Goal: Find specific page/section: Find specific page/section

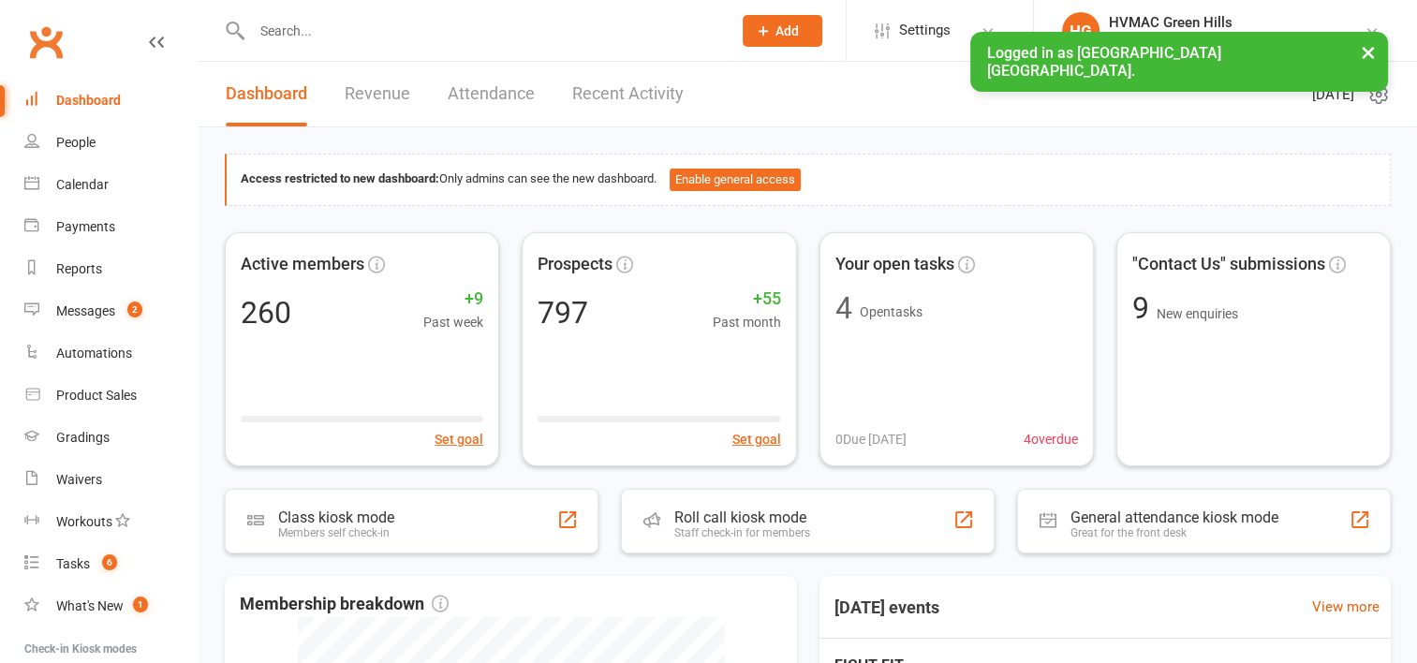
click at [1361, 49] on button "×" at bounding box center [1368, 52] width 34 height 40
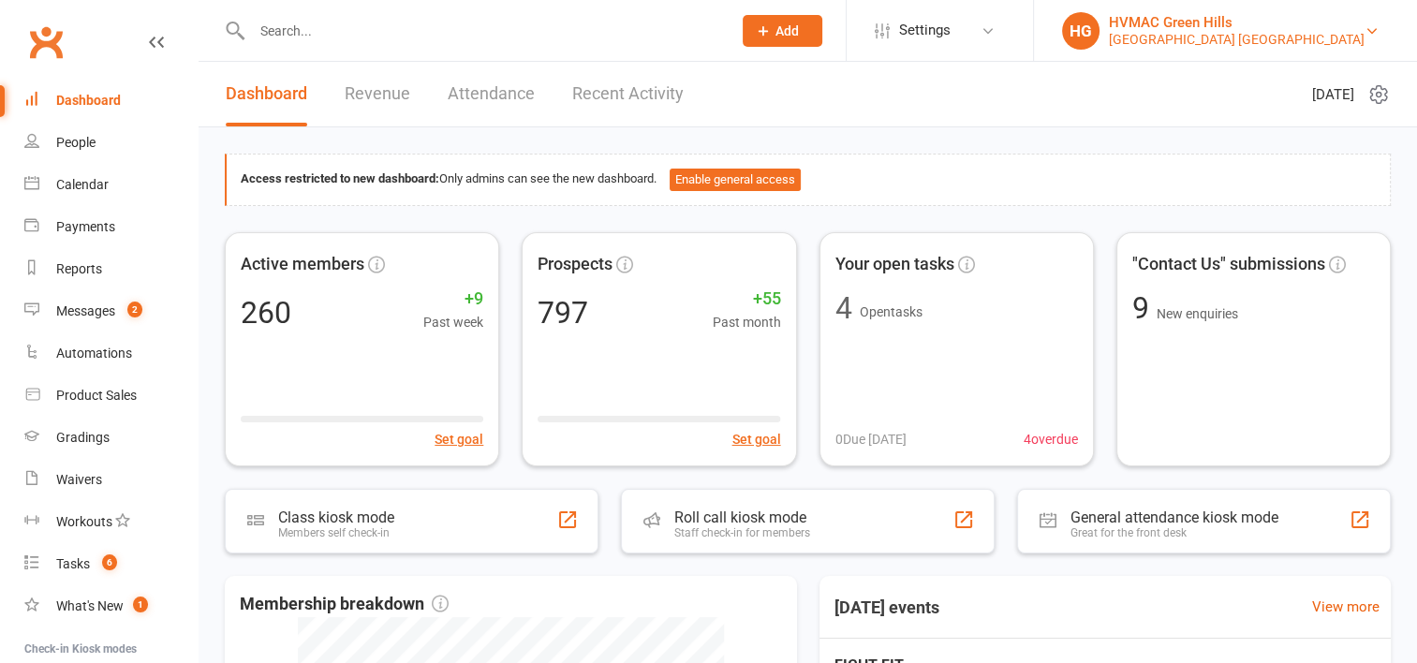
click at [1291, 43] on div "[GEOGRAPHIC_DATA] [GEOGRAPHIC_DATA]" at bounding box center [1237, 39] width 256 height 17
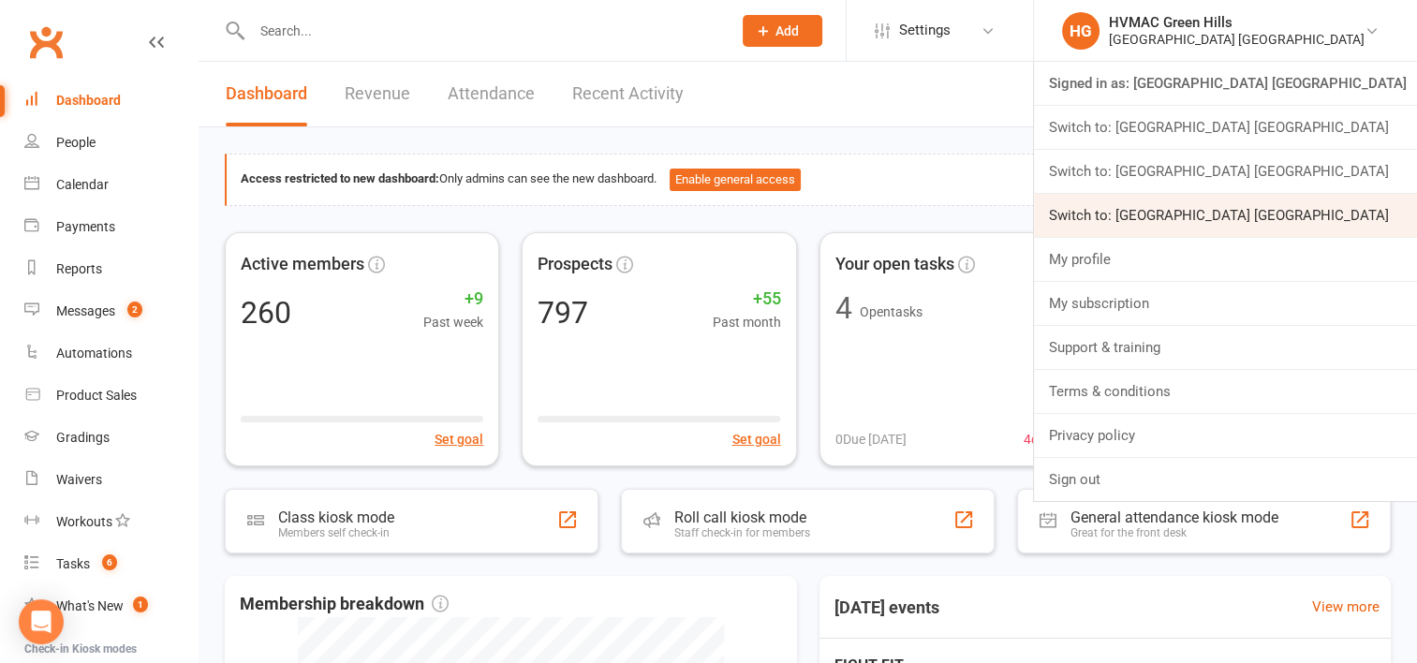
click at [1256, 216] on link "Switch to: [GEOGRAPHIC_DATA] [GEOGRAPHIC_DATA]" at bounding box center [1225, 215] width 383 height 43
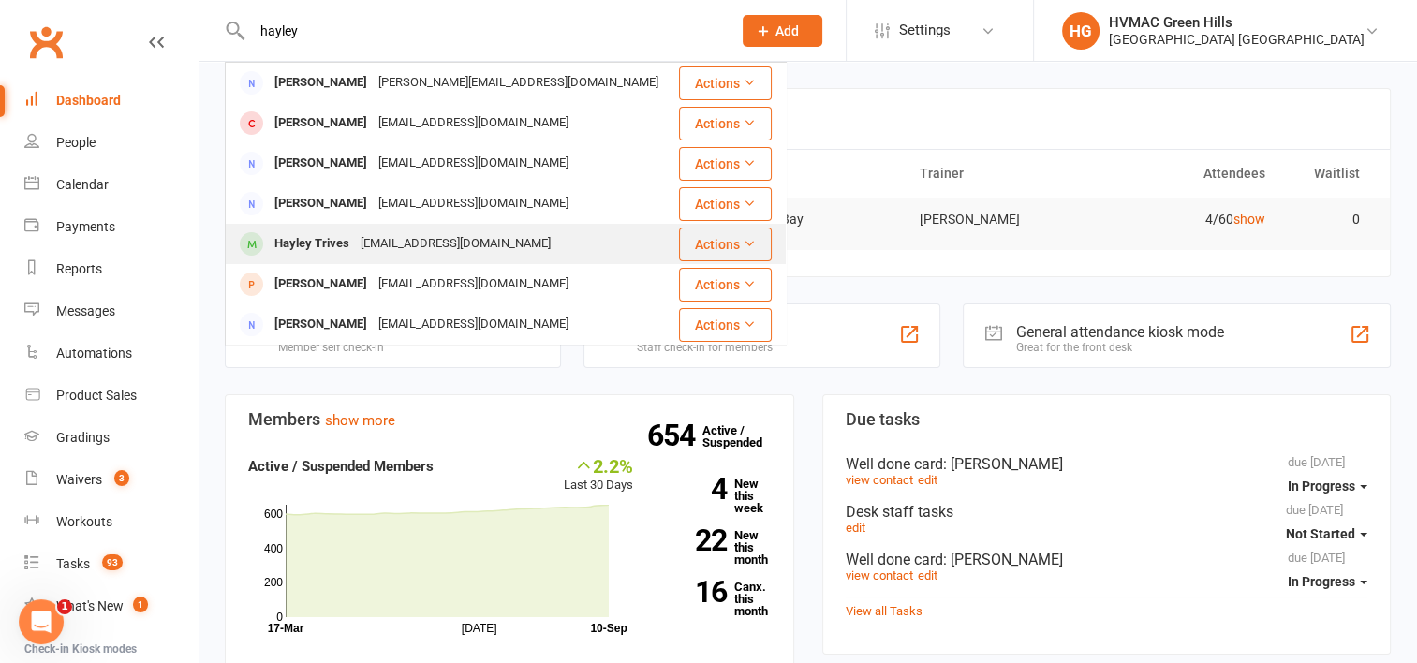
type input "hayley"
click at [416, 252] on div "Hayley.trives777@gmail.com" at bounding box center [455, 243] width 201 height 27
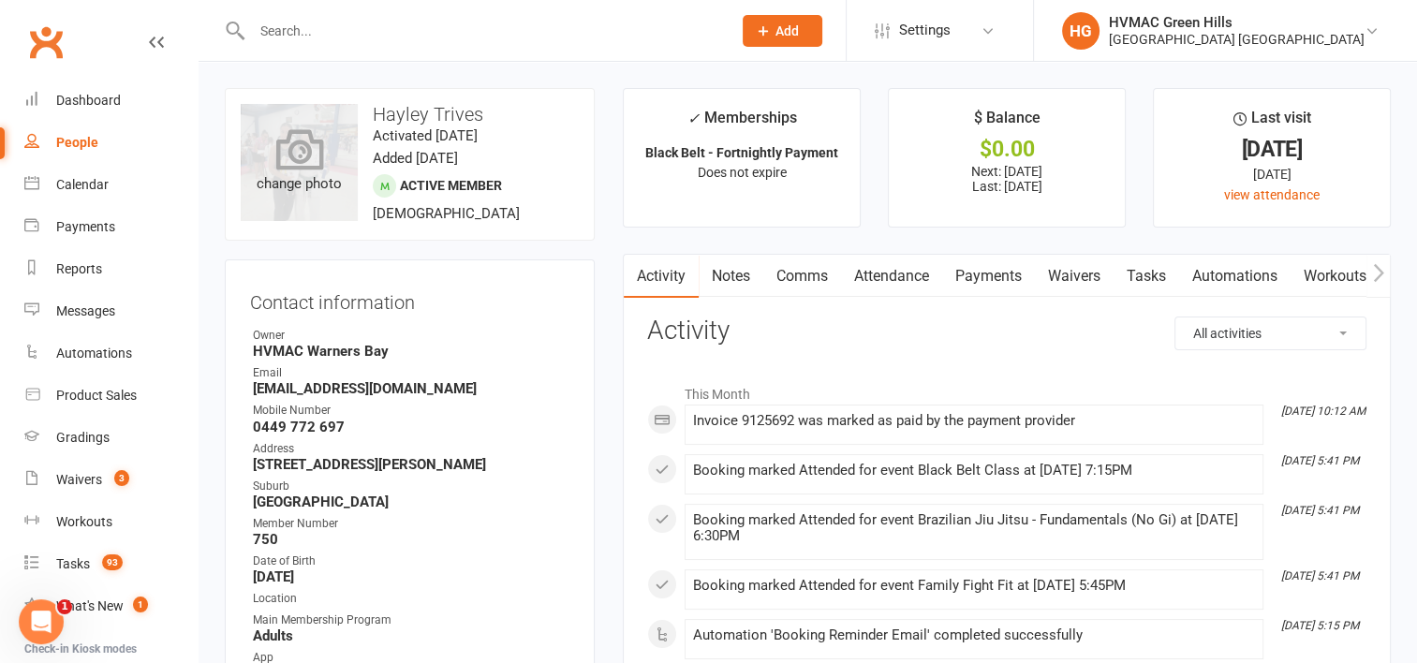
click at [311, 161] on icon at bounding box center [299, 148] width 48 height 41
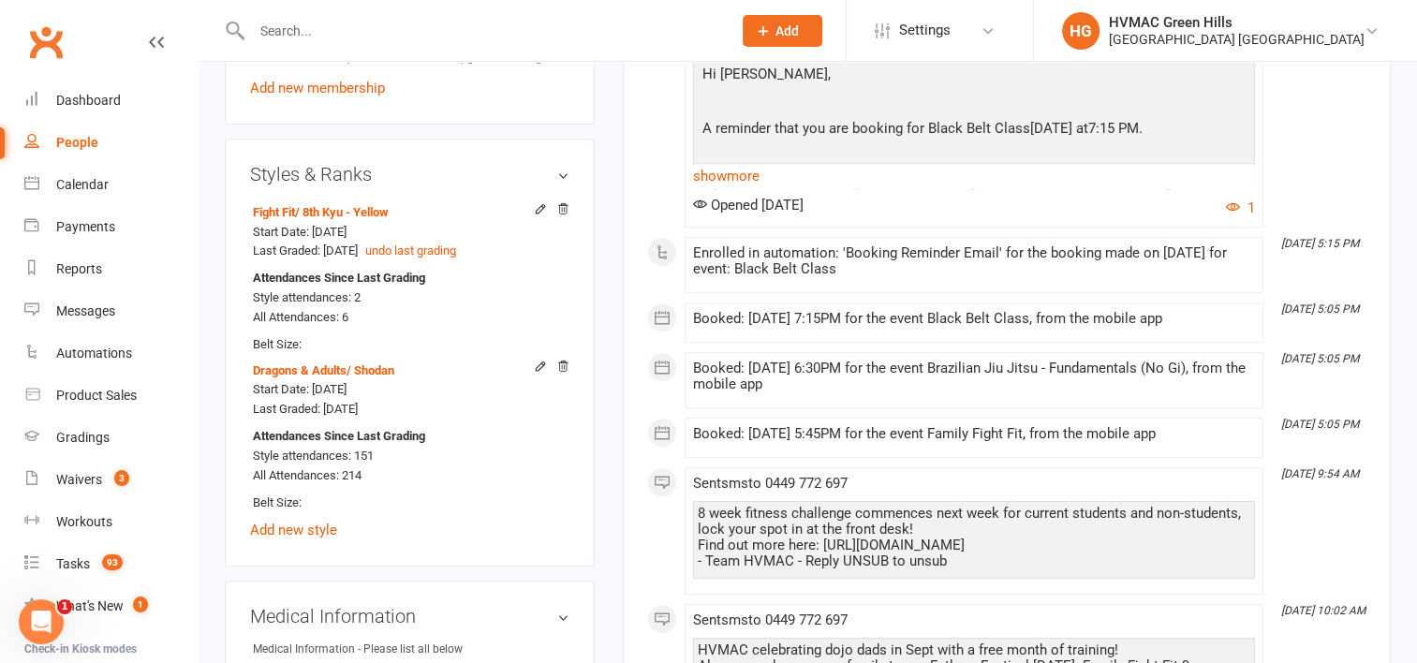
scroll to position [1124, 0]
